Goal: Complete application form: Complete application form

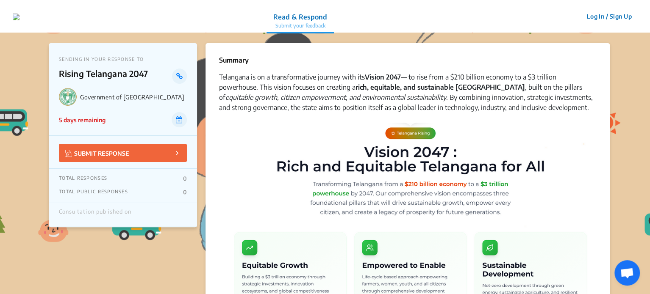
click at [169, 151] on button "SUBMIT RESPONSE" at bounding box center [123, 153] width 128 height 18
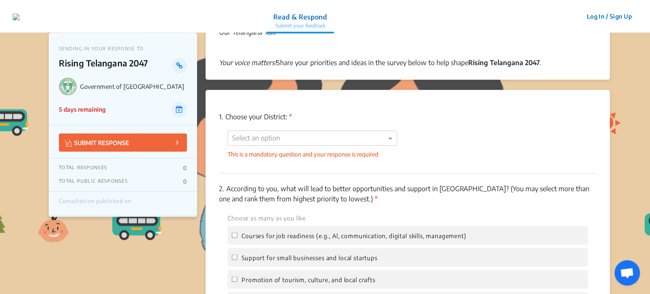
scroll to position [610, 0]
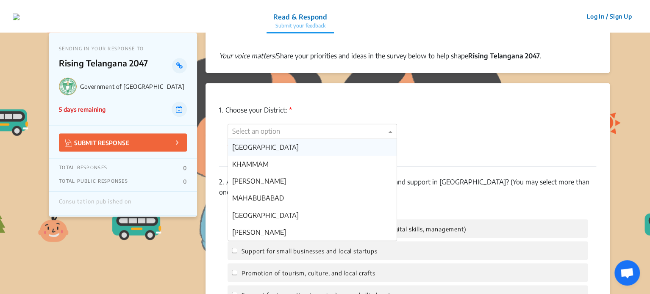
click at [323, 135] on div at bounding box center [312, 131] width 169 height 11
click at [293, 146] on div "[GEOGRAPHIC_DATA]" at bounding box center [312, 147] width 169 height 17
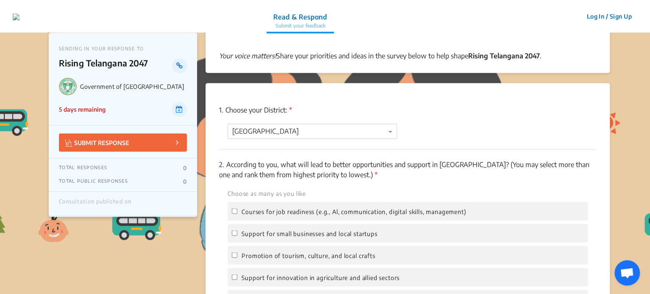
click at [344, 214] on span "Courses for job readiness (e.g., Al, communication, digital skills, management)" at bounding box center [353, 211] width 225 height 7
click at [237, 214] on input "Courses for job readiness (e.g., Al, communication, digital skills, management)" at bounding box center [235, 211] width 6 height 6
checkbox input "true"
click at [234, 230] on label "Support for small businesses and local startups" at bounding box center [304, 233] width 145 height 10
click at [234, 230] on input "Support for small businesses and local startups" at bounding box center [235, 233] width 6 height 6
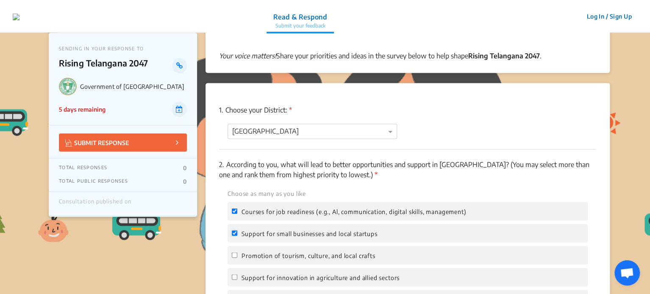
checkbox input "true"
click at [234, 254] on input "Promotion of tourism, culture, and local crafts" at bounding box center [235, 256] width 6 height 6
checkbox input "true"
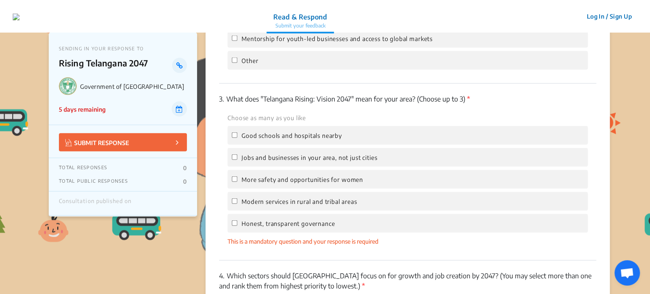
scroll to position [923, 0]
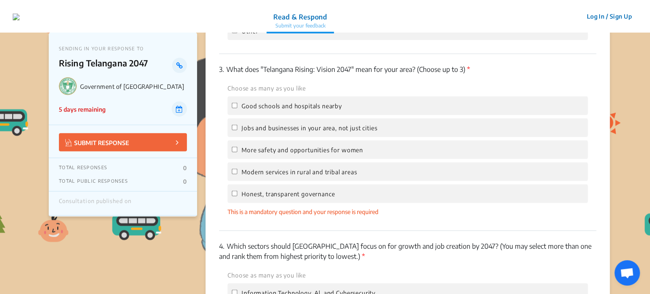
click at [313, 165] on div "Modern services in rural and tribal areas" at bounding box center [408, 172] width 360 height 19
click at [303, 174] on span "Modern services in rural and tribal areas" at bounding box center [298, 172] width 115 height 7
click at [237, 174] on input "Modern services in rural and tribal areas" at bounding box center [235, 172] width 6 height 6
checkbox input "true"
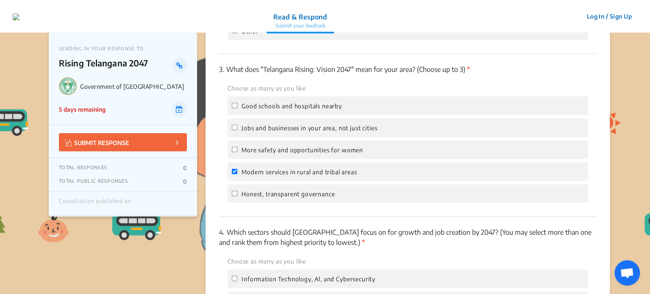
click at [286, 151] on span "More safety and opportunities for women" at bounding box center [302, 150] width 122 height 7
click at [237, 151] on input "More safety and opportunities for women" at bounding box center [235, 150] width 6 height 6
checkbox input "true"
drag, startPoint x: 649, startPoint y: 139, endPoint x: 650, endPoint y: 121, distance: 18.7
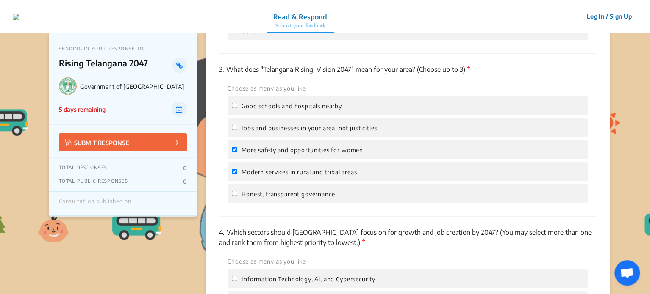
click at [558, 159] on div "More safety and opportunities for women" at bounding box center [408, 150] width 360 height 19
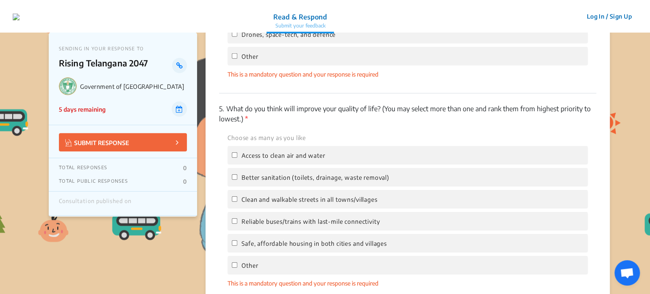
scroll to position [1284, 0]
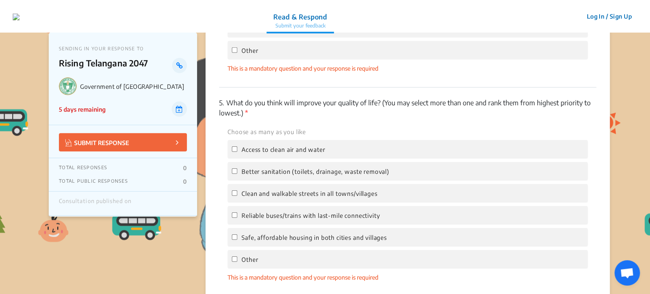
click at [328, 150] on div "Access to clean air and water" at bounding box center [408, 149] width 360 height 19
click at [297, 153] on span "Access to clean air and water" at bounding box center [282, 149] width 83 height 7
click at [237, 152] on input "Access to clean air and water" at bounding box center [235, 150] width 6 height 6
checkbox input "true"
click at [264, 218] on span "Reliable buses/trains with last-mile connectivity" at bounding box center [310, 215] width 138 height 7
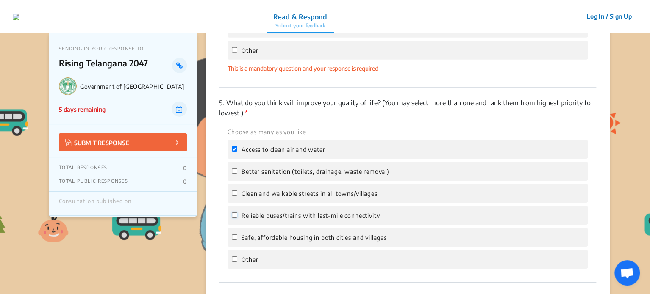
click at [237, 218] on input "Reliable buses/trains with last-mile connectivity" at bounding box center [235, 216] width 6 height 6
checkbox input "true"
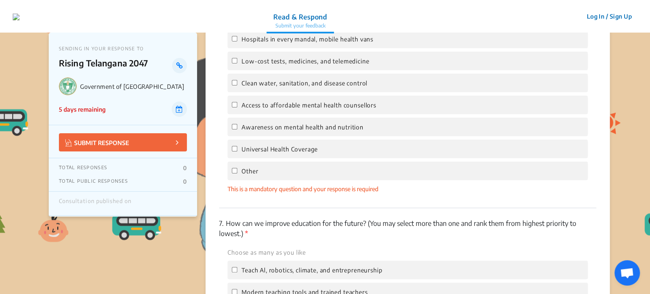
scroll to position [1552, 0]
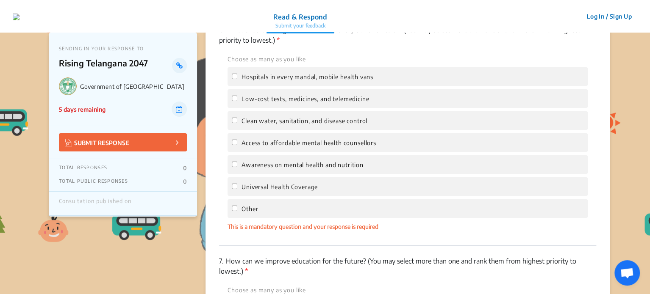
click at [299, 191] on span "Universal Health Coverage" at bounding box center [279, 186] width 76 height 7
click at [237, 189] on input "Universal Health Coverage" at bounding box center [235, 187] width 6 height 6
checkbox input "true"
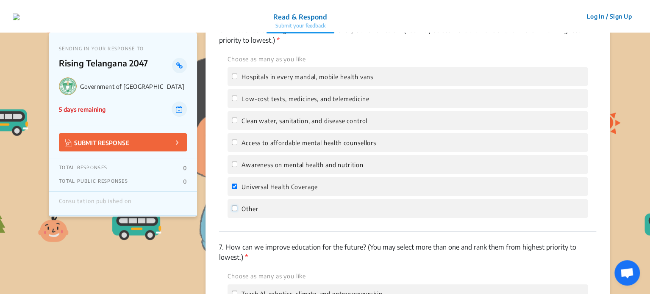
click at [233, 211] on input "Other" at bounding box center [235, 209] width 6 height 6
checkbox input "true"
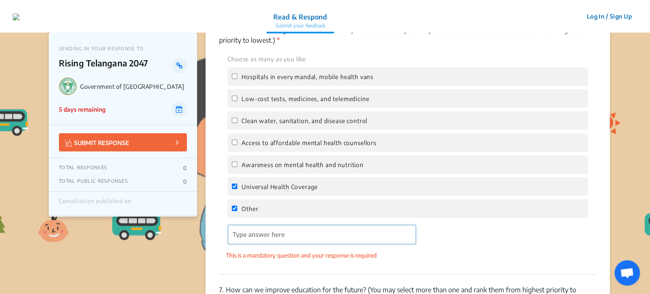
click at [245, 241] on input "'Type answer here' | translate" at bounding box center [322, 234] width 188 height 19
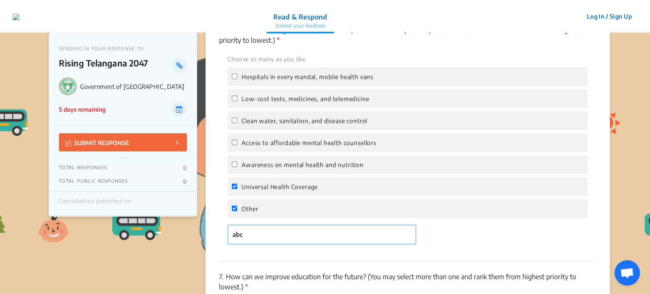
type input "abc"
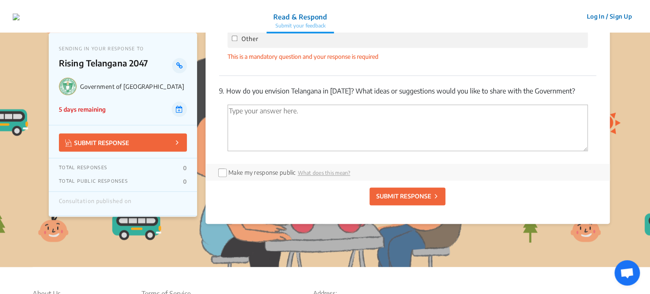
scroll to position [2091, 0]
